Goal: Task Accomplishment & Management: Use online tool/utility

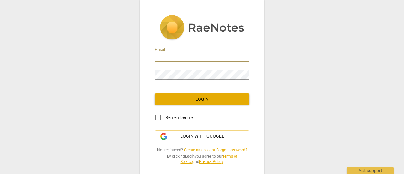
click at [181, 53] on input "email" at bounding box center [202, 56] width 95 height 9
drag, startPoint x: 225, startPoint y: 56, endPoint x: 132, endPoint y: 50, distance: 93.4
click at [132, 50] on div "E-mail [PERSON_NAME][EMAIL_ADDRESS][DOMAIN_NAME] Password Login Remember me Log…" at bounding box center [202, 87] width 404 height 174
type input "[PERSON_NAME][EMAIL_ADDRESS][DOMAIN_NAME]"
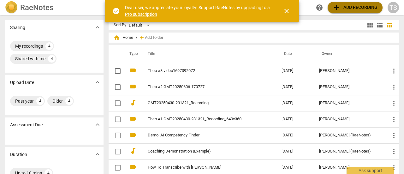
click at [337, 9] on span "add" at bounding box center [337, 8] width 8 height 8
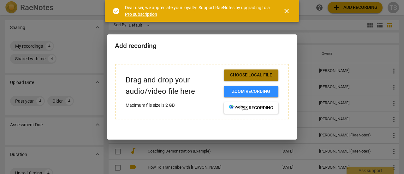
click at [257, 76] on span "Choose local file" at bounding box center [251, 75] width 45 height 6
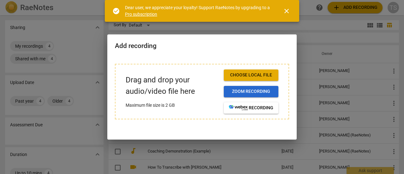
click at [245, 89] on span "Zoom recording" at bounding box center [251, 91] width 45 height 6
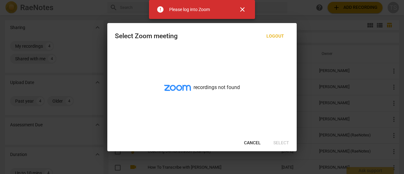
click at [251, 141] on span "Cancel" at bounding box center [252, 143] width 17 height 6
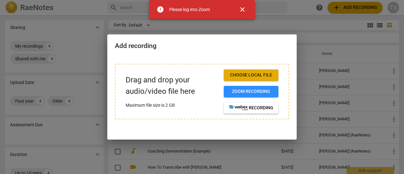
click at [235, 72] on span "Choose local file" at bounding box center [251, 75] width 45 height 6
click at [244, 77] on span "Choose local file" at bounding box center [251, 75] width 45 height 6
click at [236, 77] on span "Choose local file" at bounding box center [251, 75] width 45 height 6
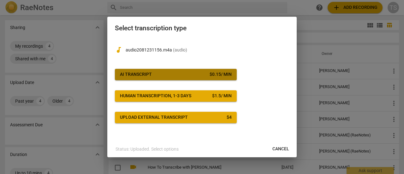
click at [171, 74] on span "AI Transcript $ 0.15 / min" at bounding box center [176, 74] width 112 height 6
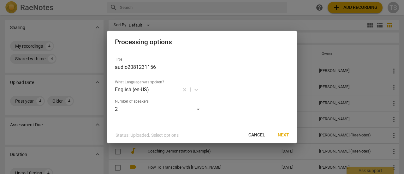
click at [283, 134] on span "Next" at bounding box center [283, 135] width 11 height 6
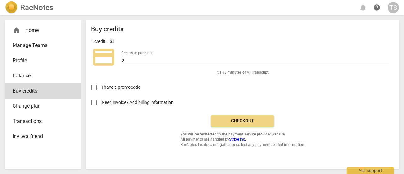
click at [227, 121] on span "Checkout" at bounding box center [242, 121] width 53 height 6
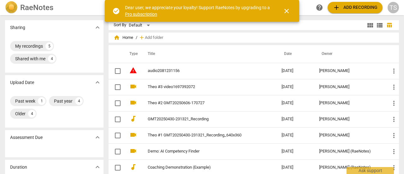
click at [155, 68] on link "audio2081231156" at bounding box center [203, 70] width 111 height 5
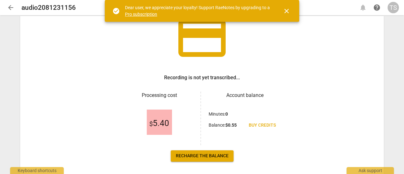
scroll to position [63, 0]
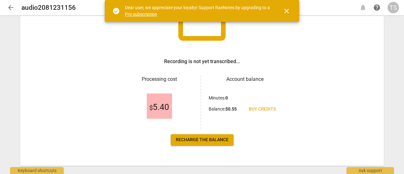
click at [207, 138] on span "Recharge the balance" at bounding box center [202, 140] width 53 height 6
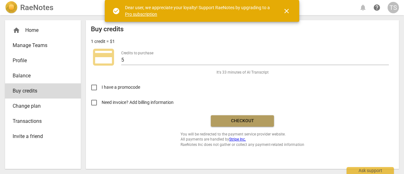
click at [227, 117] on button "Checkout" at bounding box center [242, 120] width 63 height 11
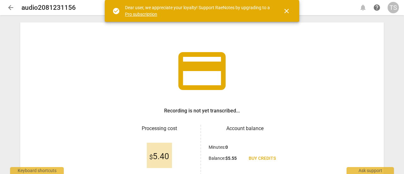
scroll to position [63, 0]
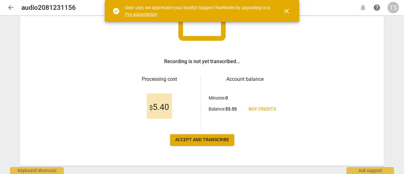
click at [215, 140] on span "Accept and transcribe" at bounding box center [202, 140] width 54 height 6
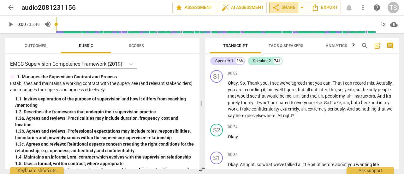
click at [287, 9] on span "share Share" at bounding box center [283, 8] width 23 height 8
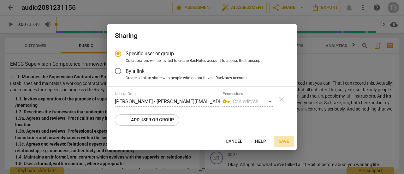
click at [280, 140] on span "Save" at bounding box center [284, 141] width 10 height 6
radio input "false"
